Goal: Task Accomplishment & Management: Use online tool/utility

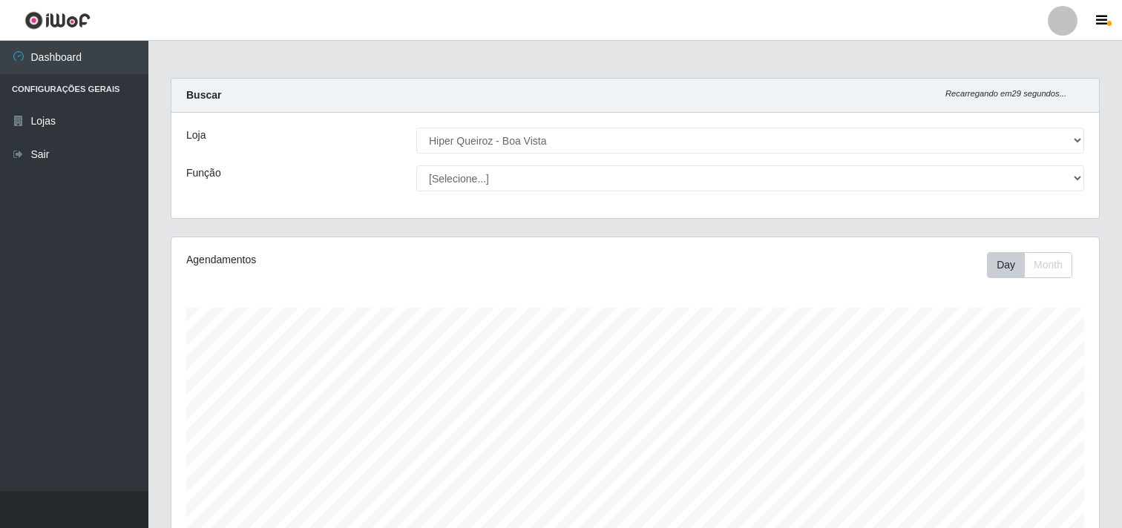
select select "514"
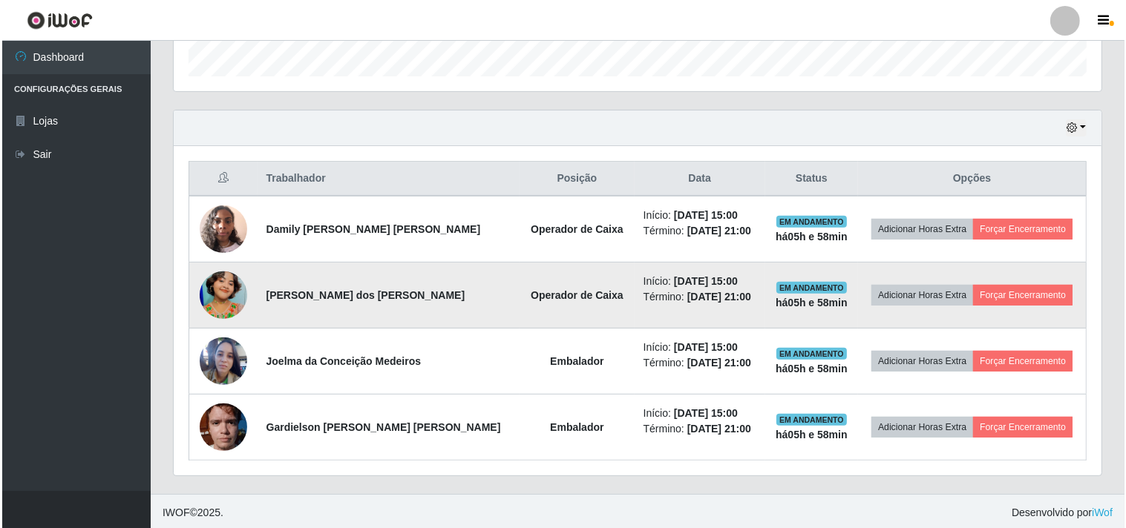
scroll to position [457, 0]
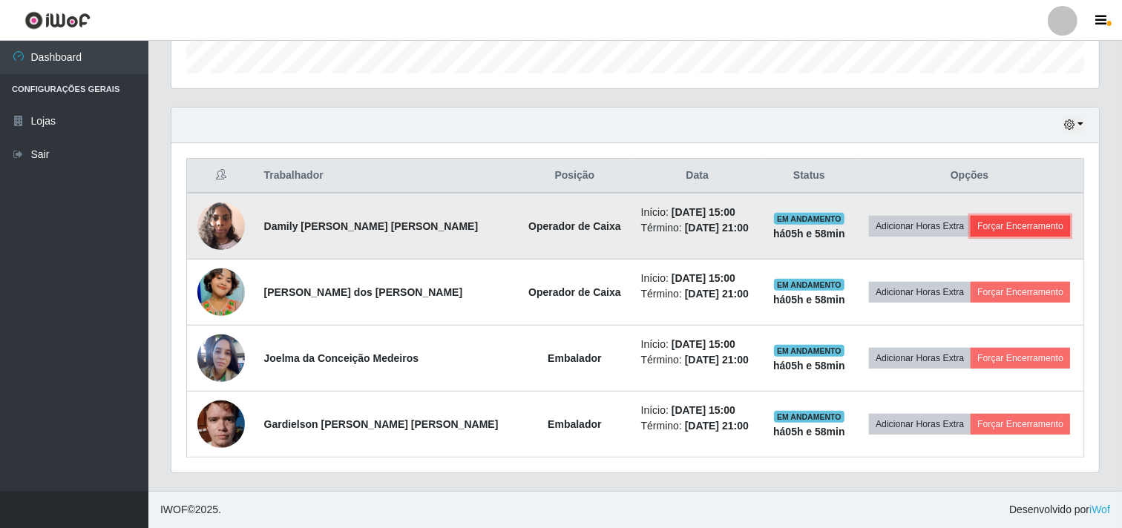
click at [1018, 217] on button "Forçar Encerramento" at bounding box center [1020, 226] width 99 height 21
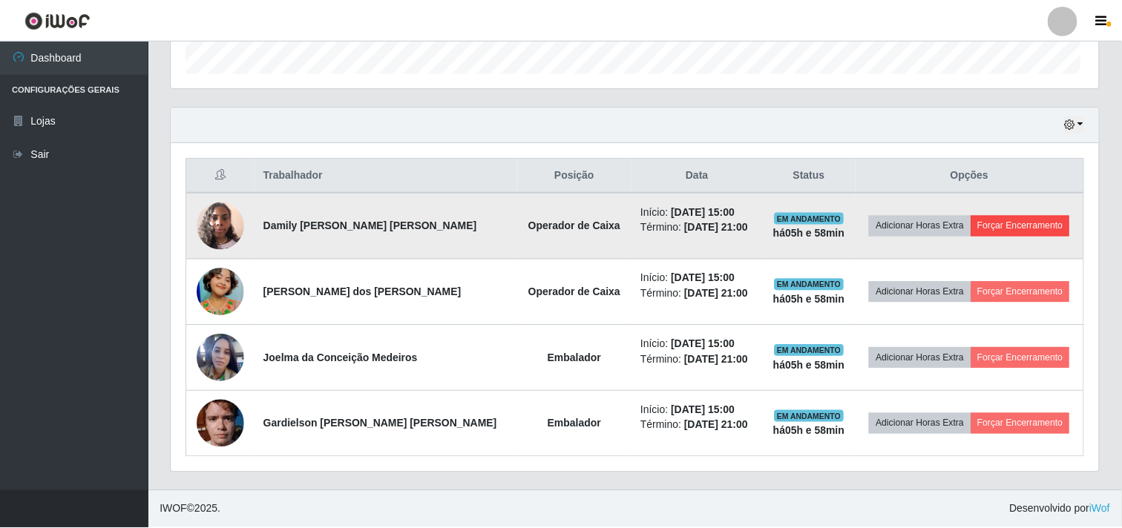
scroll to position [307, 918]
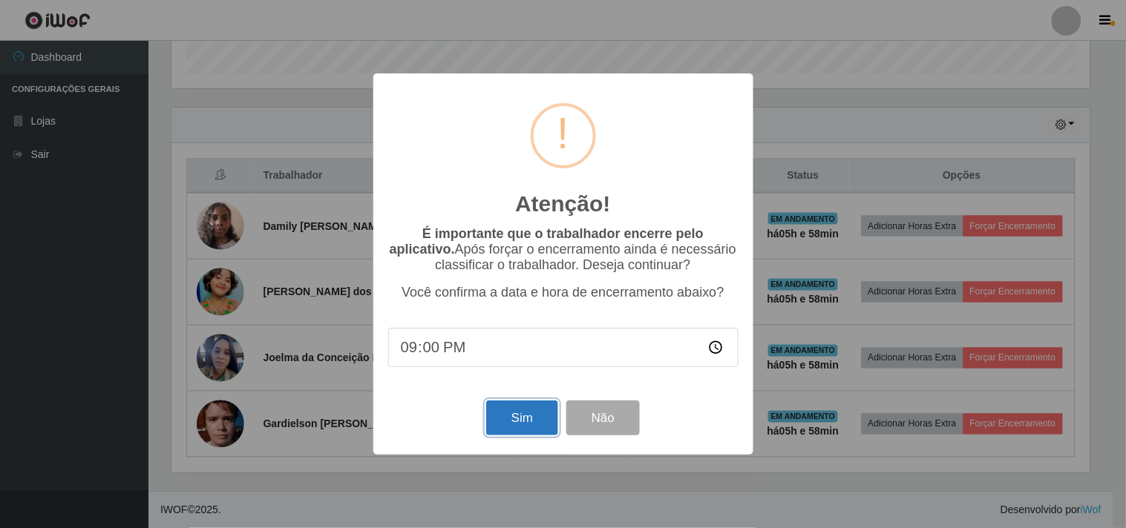
click at [538, 427] on button "Sim" at bounding box center [522, 418] width 72 height 35
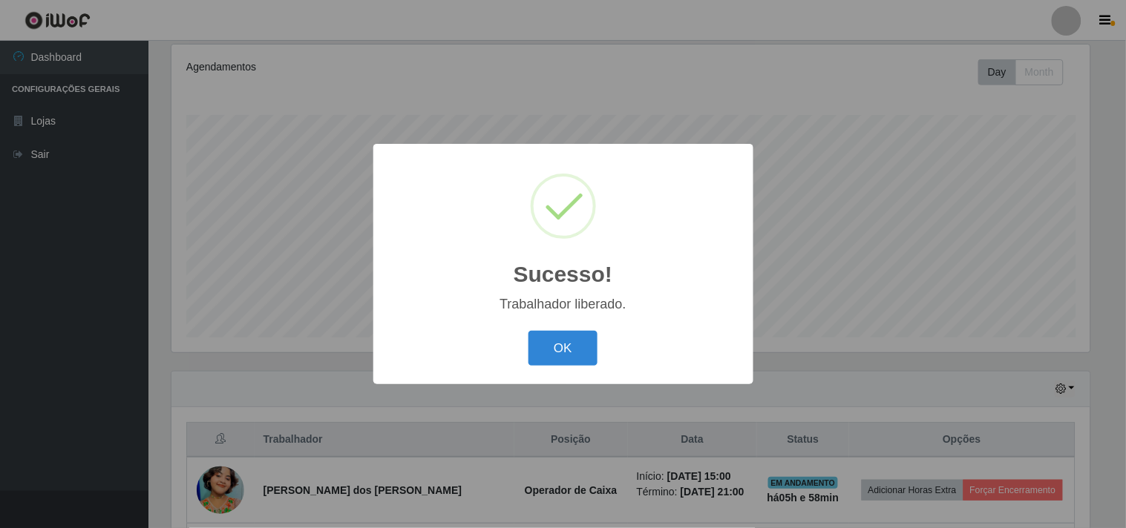
click at [598, 338] on div "OK Cancel" at bounding box center [563, 348] width 350 height 42
drag, startPoint x: 557, startPoint y: 345, endPoint x: 720, endPoint y: 332, distance: 163.8
click at [567, 345] on button "OK" at bounding box center [562, 348] width 69 height 35
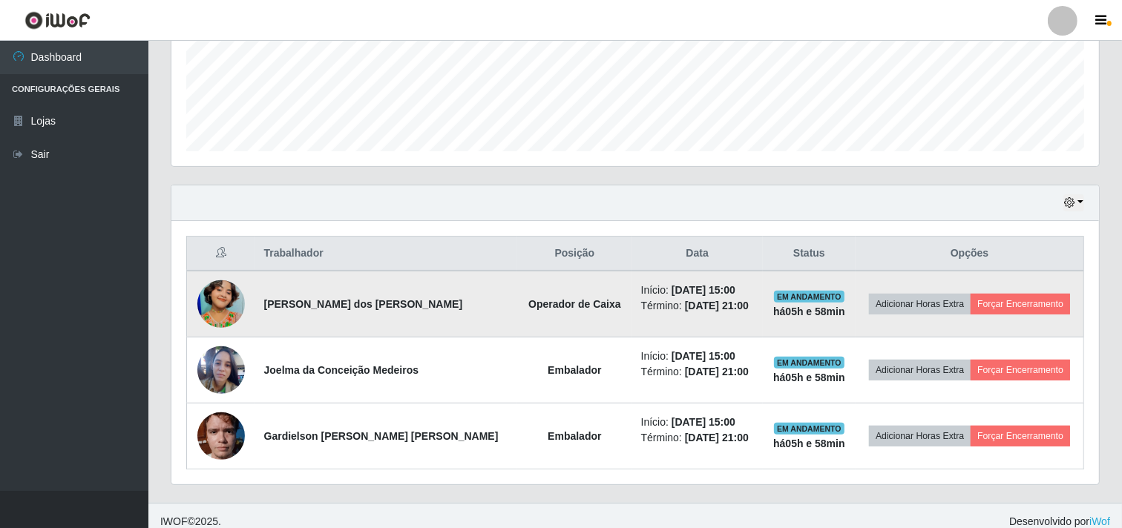
scroll to position [391, 0]
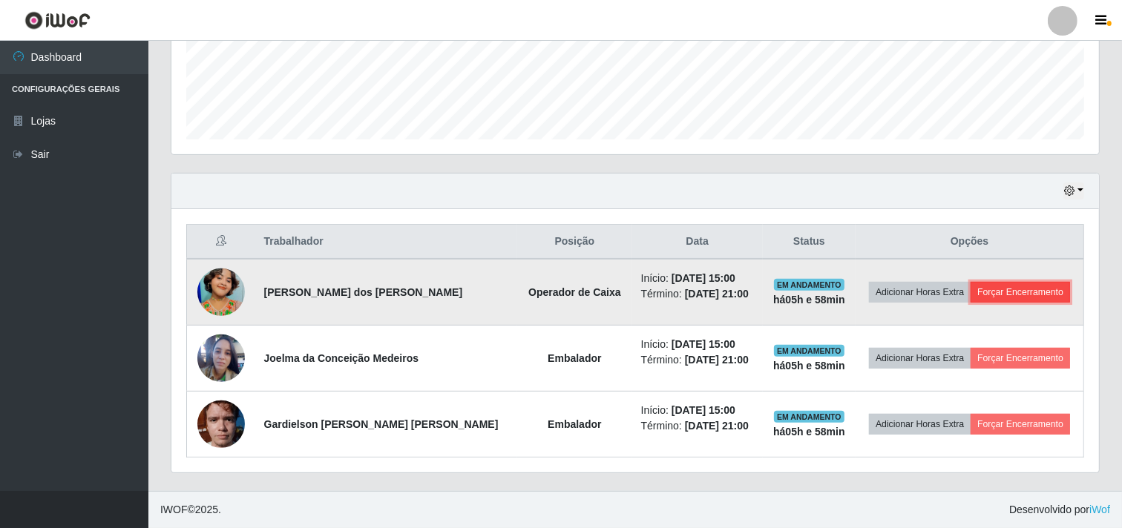
click at [1018, 295] on button "Forçar Encerramento" at bounding box center [1020, 292] width 99 height 21
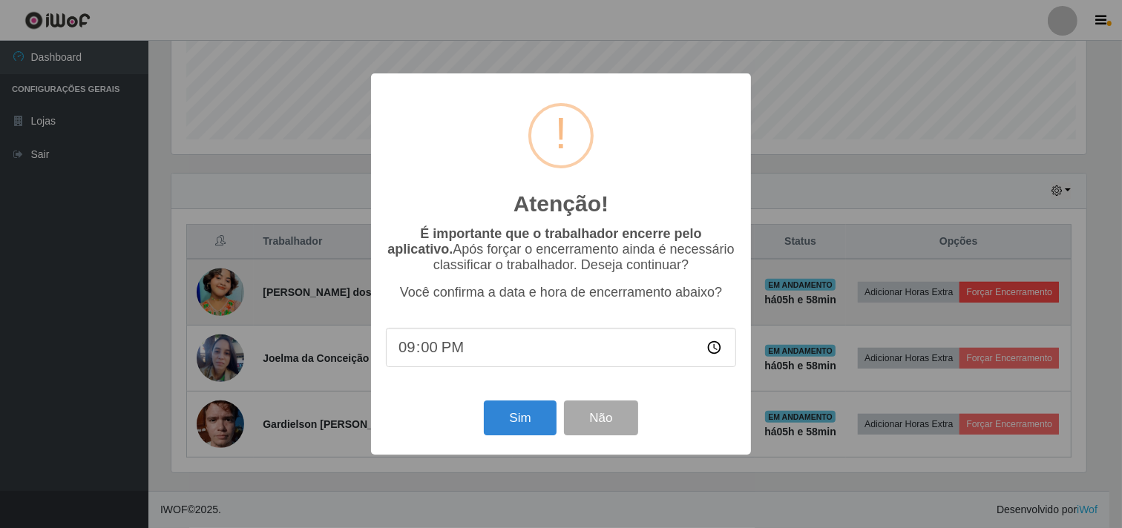
scroll to position [307, 918]
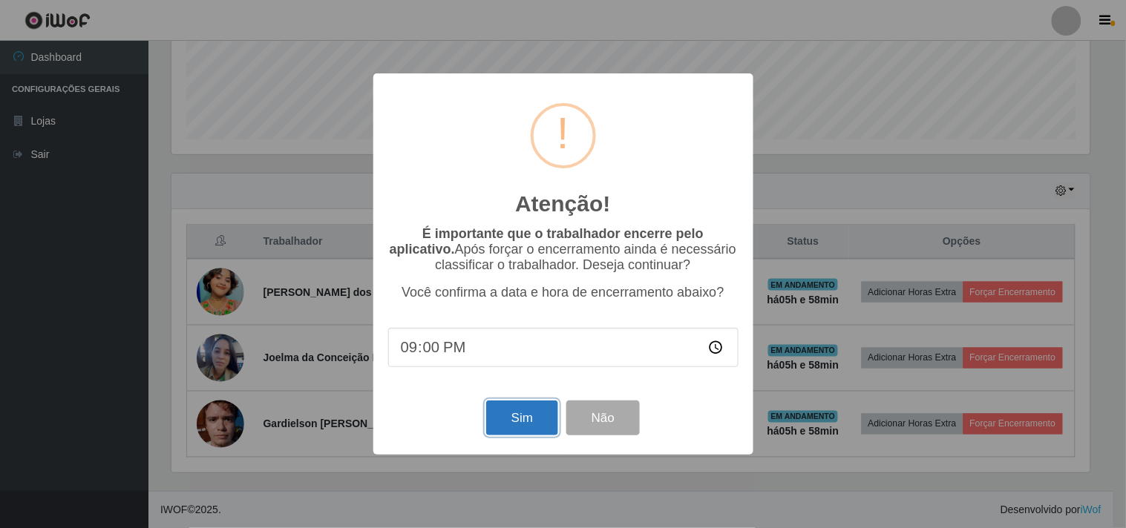
click at [519, 416] on button "Sim" at bounding box center [522, 418] width 72 height 35
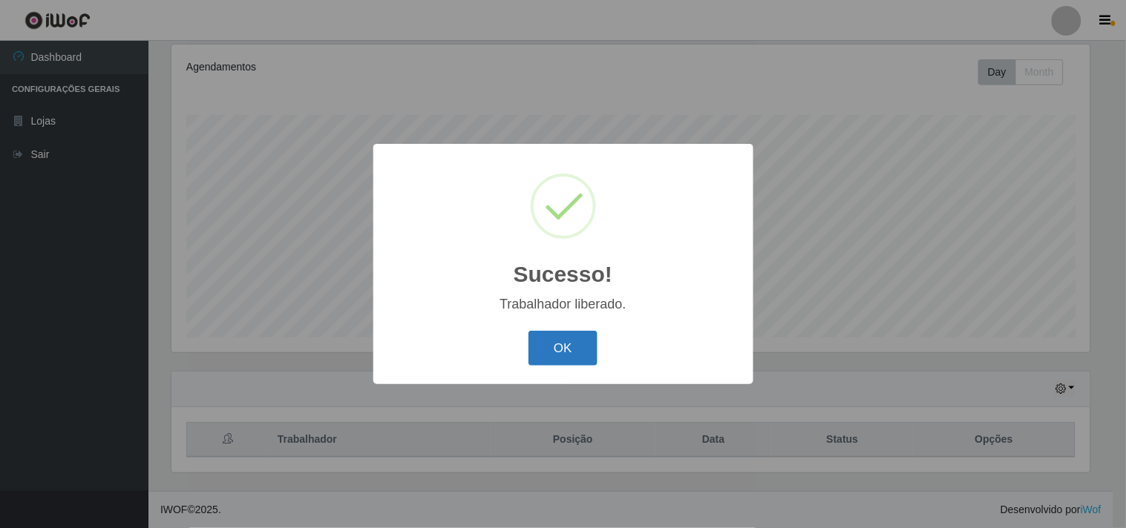
click at [566, 355] on button "OK" at bounding box center [562, 348] width 69 height 35
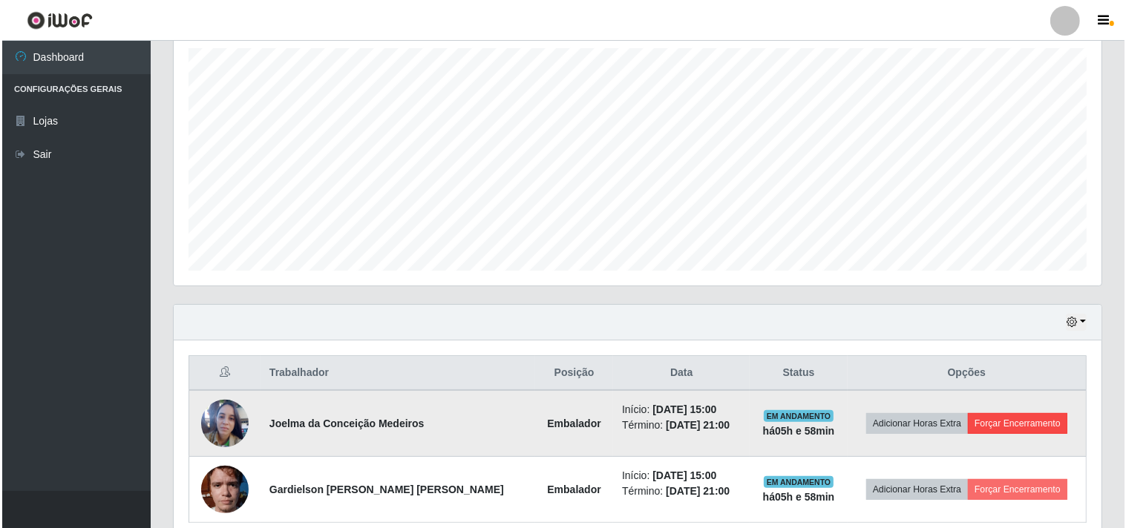
scroll to position [325, 0]
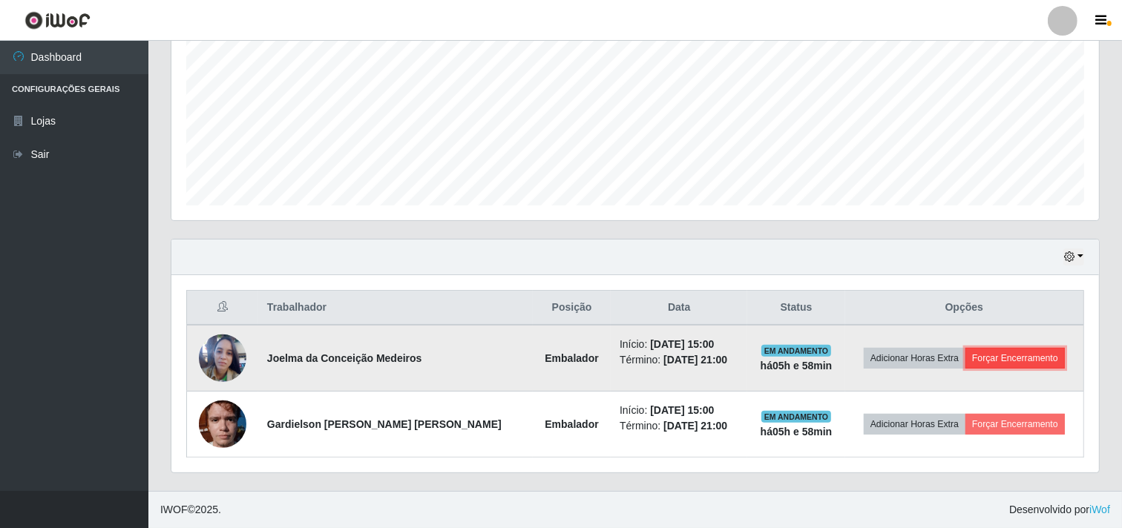
click at [1026, 361] on button "Forçar Encerramento" at bounding box center [1014, 358] width 99 height 21
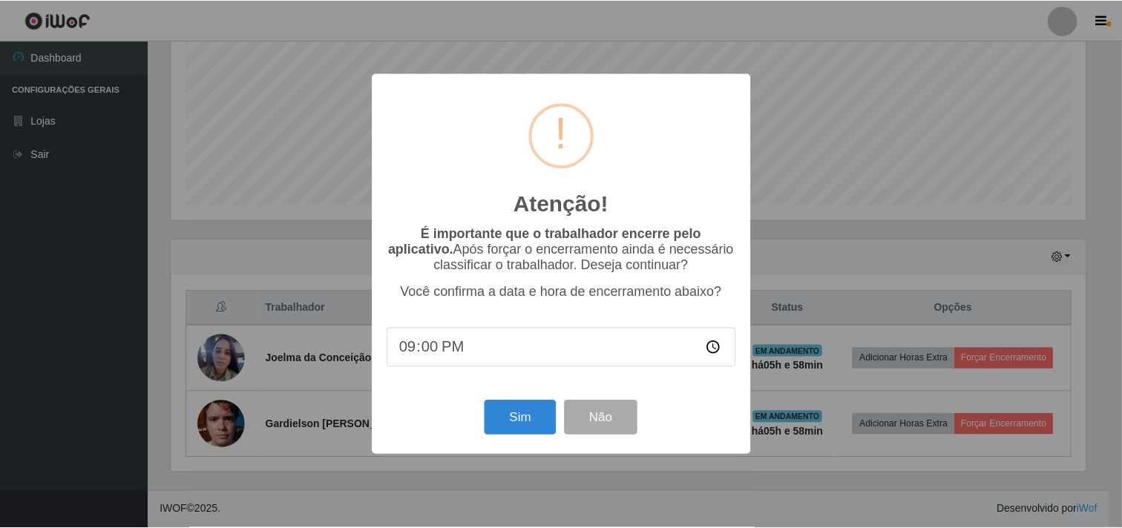
scroll to position [307, 918]
click at [528, 413] on button "Sim" at bounding box center [522, 418] width 72 height 35
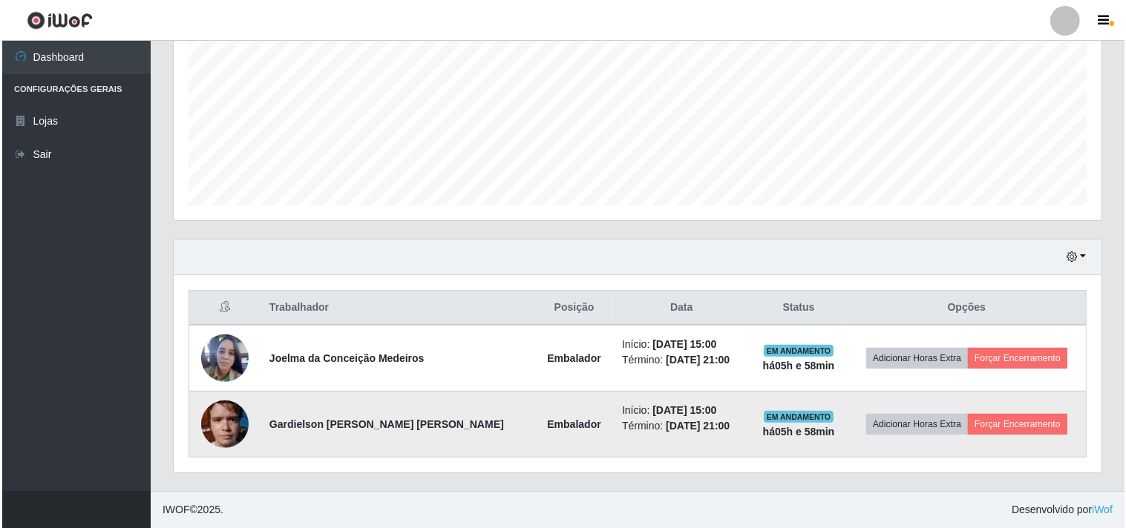
scroll to position [0, 0]
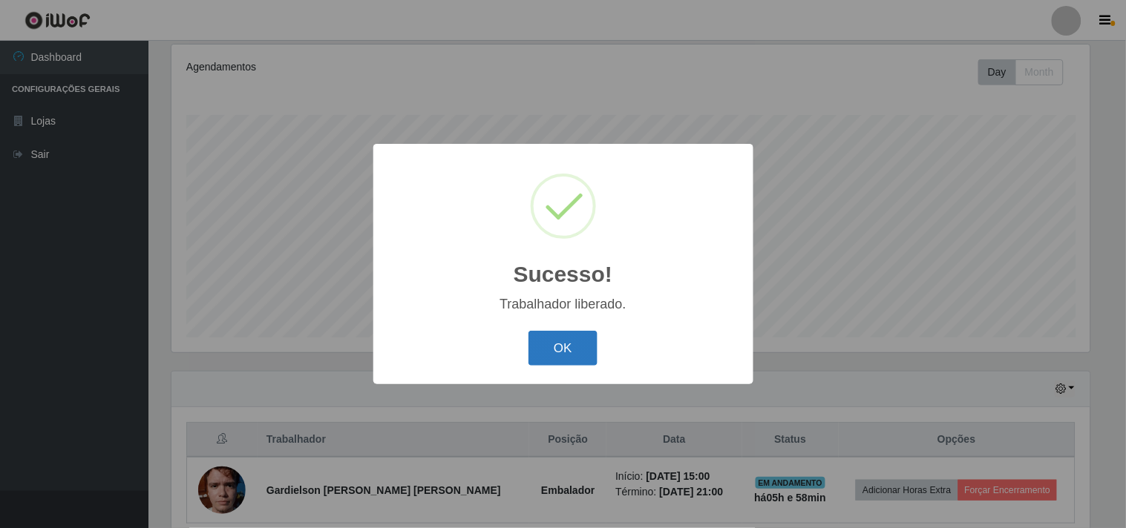
click at [586, 341] on button "OK" at bounding box center [562, 348] width 69 height 35
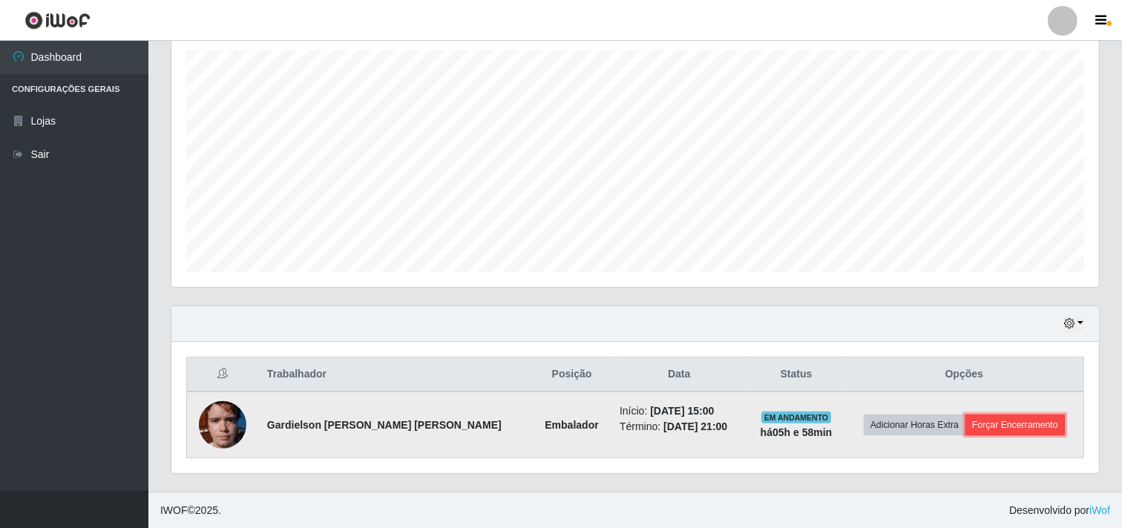
click at [997, 421] on button "Forçar Encerramento" at bounding box center [1014, 425] width 99 height 21
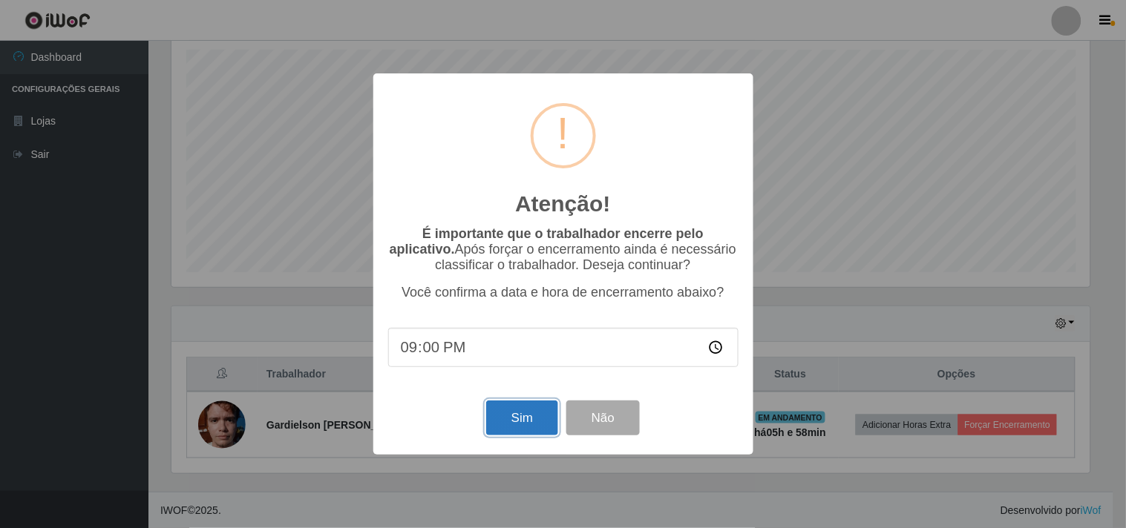
click at [510, 418] on button "Sim" at bounding box center [522, 418] width 72 height 35
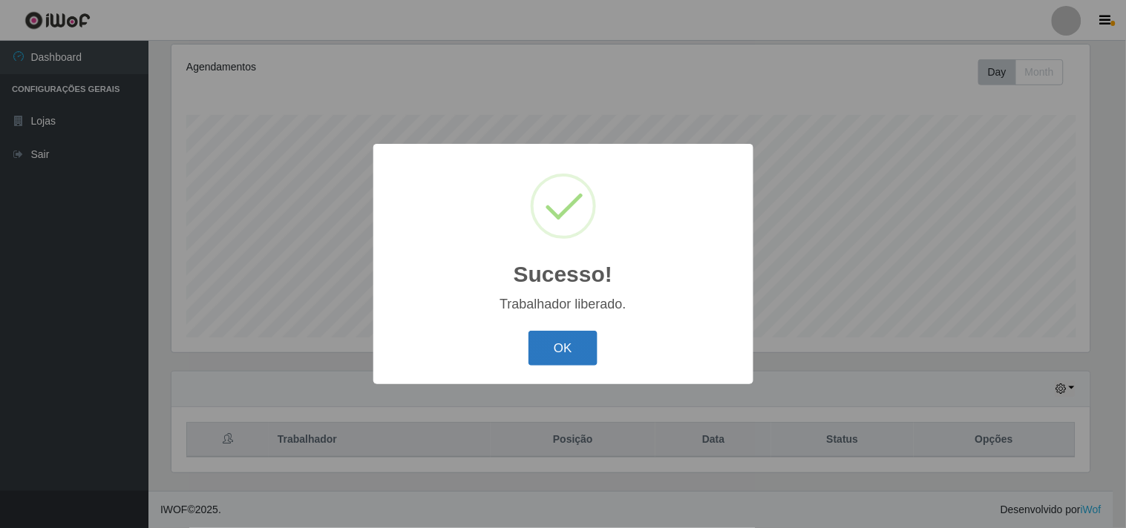
click at [554, 345] on button "OK" at bounding box center [562, 348] width 69 height 35
